Goal: Task Accomplishment & Management: Use online tool/utility

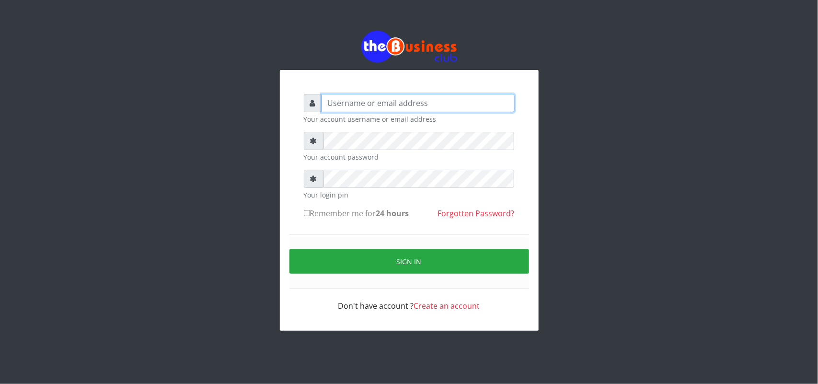
type input "uwa"
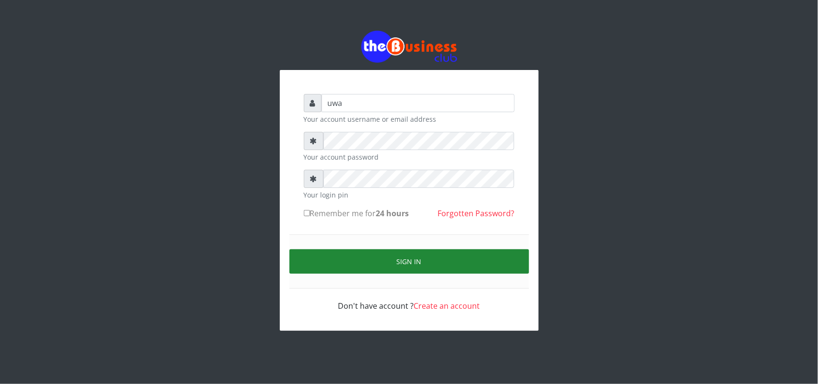
click at [413, 259] on button "Sign in" at bounding box center [410, 261] width 240 height 24
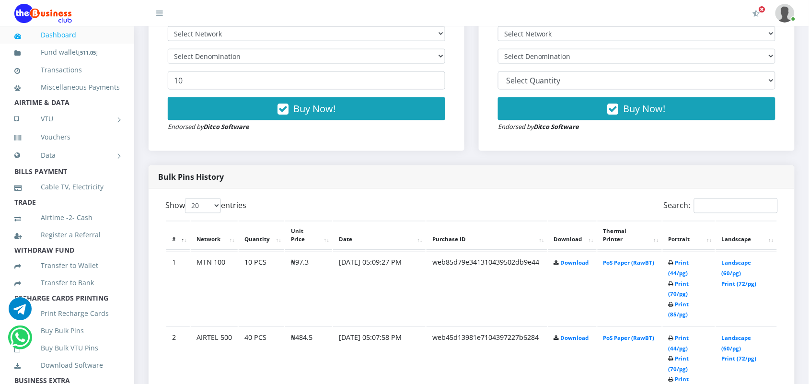
scroll to position [383, 0]
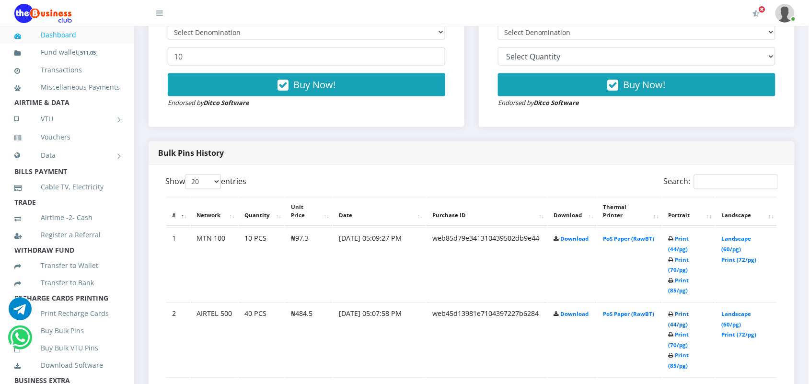
click at [677, 311] on link "Print (44/pg)" at bounding box center [679, 320] width 21 height 18
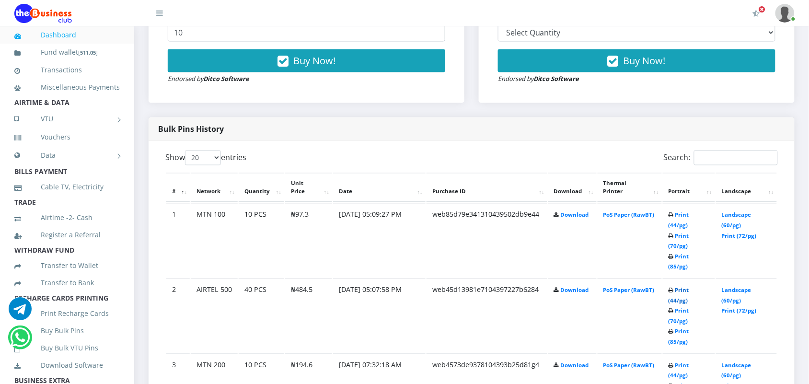
click at [674, 287] on link "Print (44/pg)" at bounding box center [679, 296] width 21 height 18
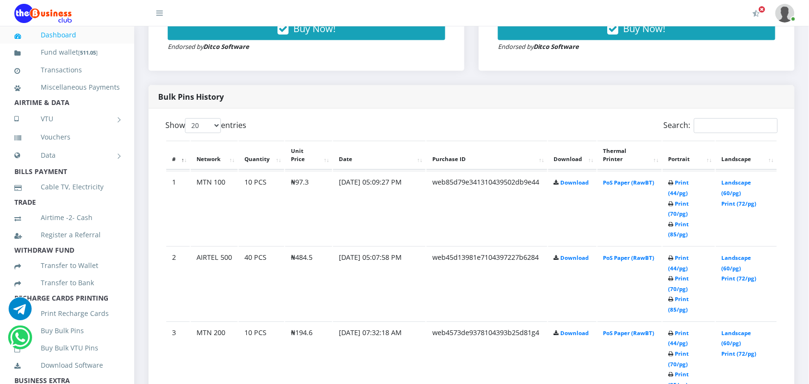
scroll to position [455, 0]
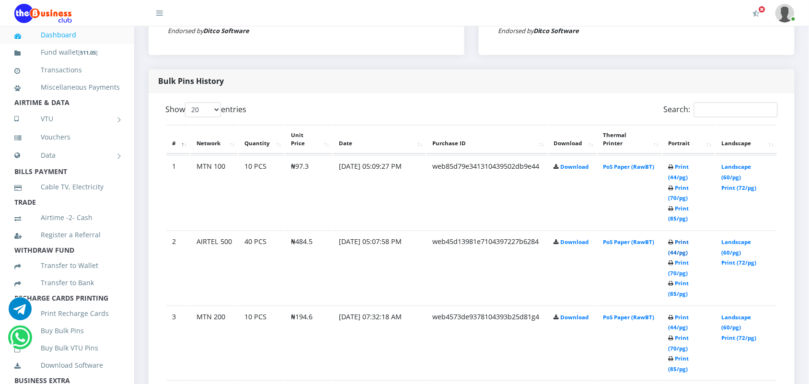
click at [677, 239] on link "Print (44/pg)" at bounding box center [679, 248] width 21 height 18
